Goal: Task Accomplishment & Management: Manage account settings

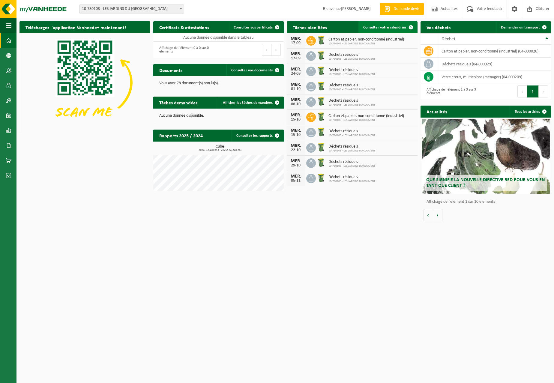
click at [392, 27] on span "Consulter votre calendrier" at bounding box center [384, 27] width 43 height 4
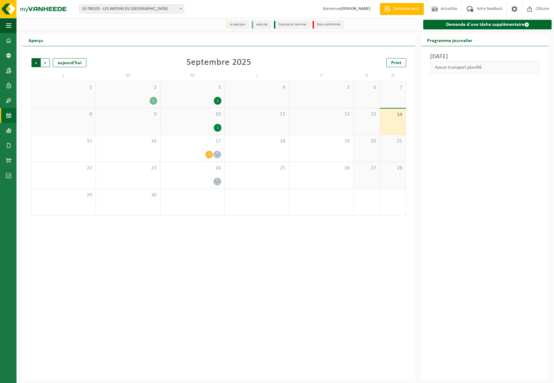
click at [44, 61] on span "Suivant" at bounding box center [45, 62] width 9 height 9
click at [218, 129] on icon at bounding box center [217, 127] width 5 height 5
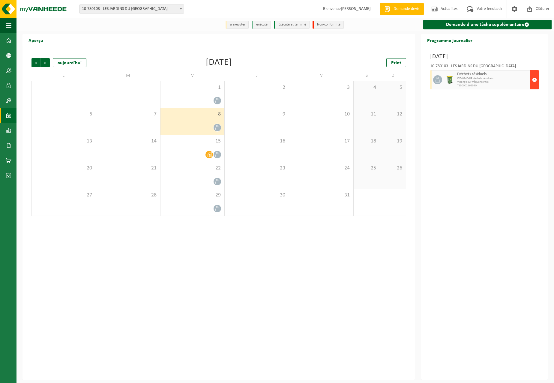
click at [535, 80] on span "button" at bounding box center [534, 80] width 5 height 12
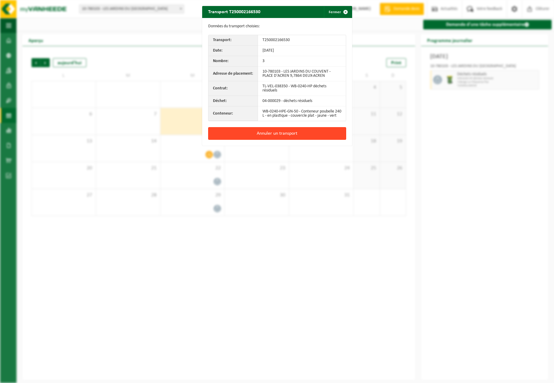
click at [284, 138] on button "Annuler un transport" at bounding box center [277, 133] width 138 height 13
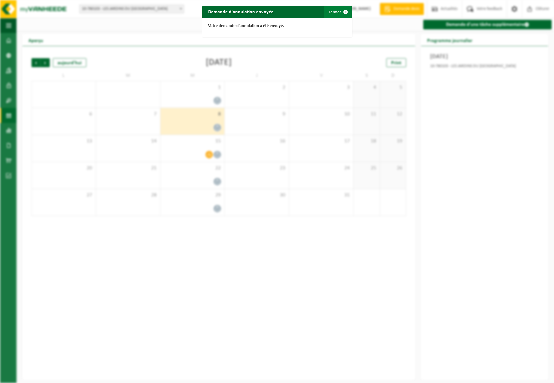
click at [345, 11] on span "button" at bounding box center [345, 12] width 12 height 12
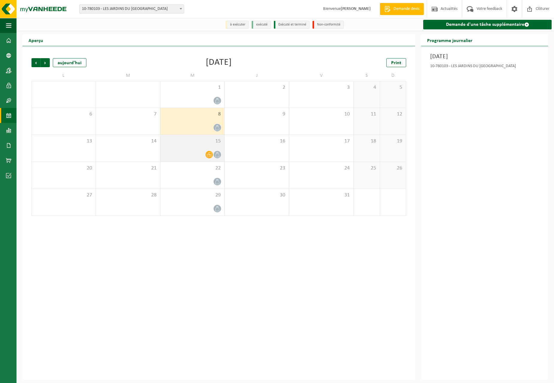
click at [215, 156] on span at bounding box center [216, 154] width 7 height 7
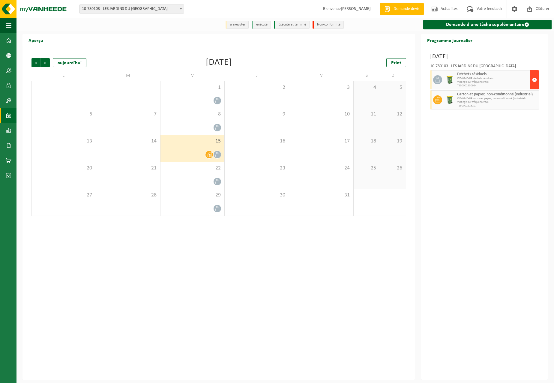
click at [535, 79] on span "button" at bounding box center [534, 80] width 5 height 12
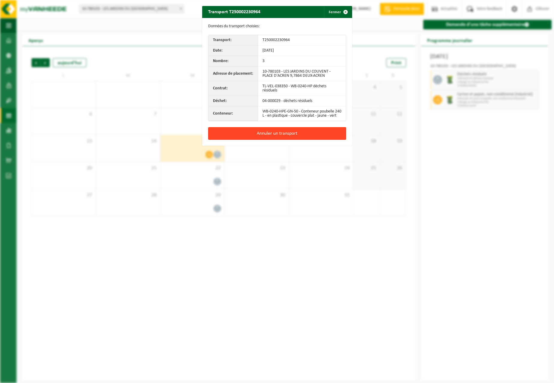
click at [286, 139] on button "Annuler un transport" at bounding box center [277, 133] width 138 height 13
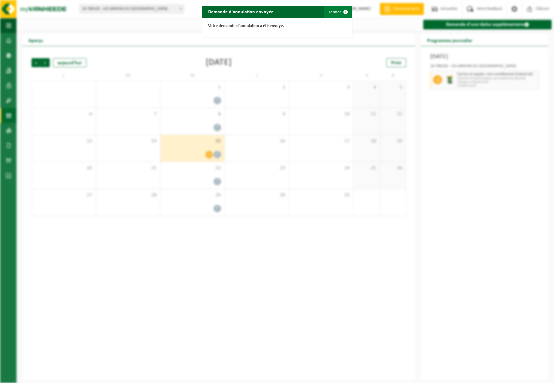
click at [341, 12] on span "button" at bounding box center [345, 12] width 12 height 12
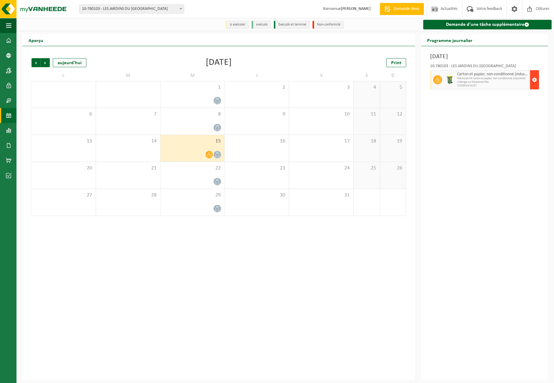
click at [536, 79] on span "button" at bounding box center [534, 80] width 5 height 12
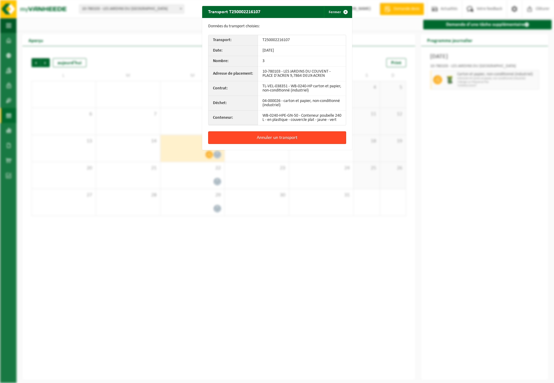
click at [319, 142] on button "Annuler un transport" at bounding box center [277, 137] width 138 height 13
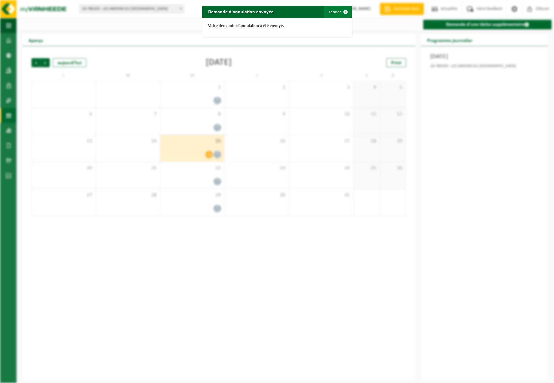
click at [343, 12] on span "button" at bounding box center [345, 12] width 12 height 12
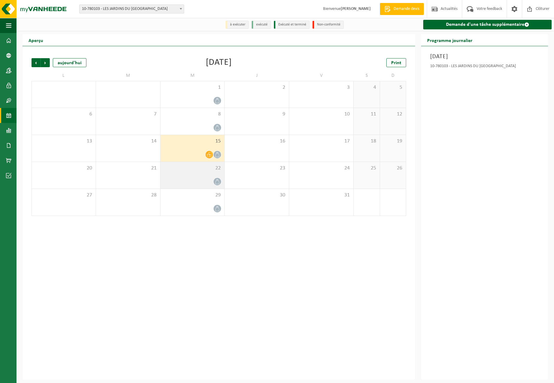
click at [215, 179] on span at bounding box center [216, 181] width 7 height 7
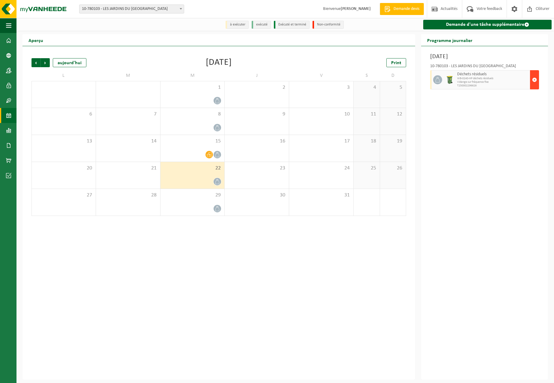
click at [534, 80] on span "button" at bounding box center [534, 80] width 5 height 12
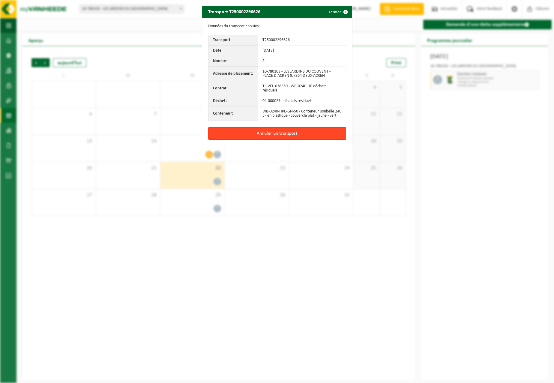
click at [298, 137] on button "Annuler un transport" at bounding box center [277, 133] width 138 height 13
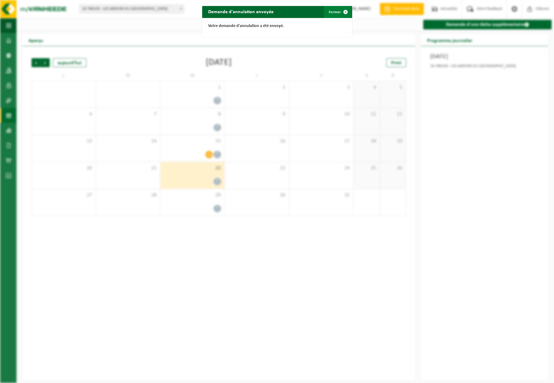
click at [337, 12] on button "Fermer" at bounding box center [338, 12] width 28 height 12
